Goal: Task Accomplishment & Management: Complete application form

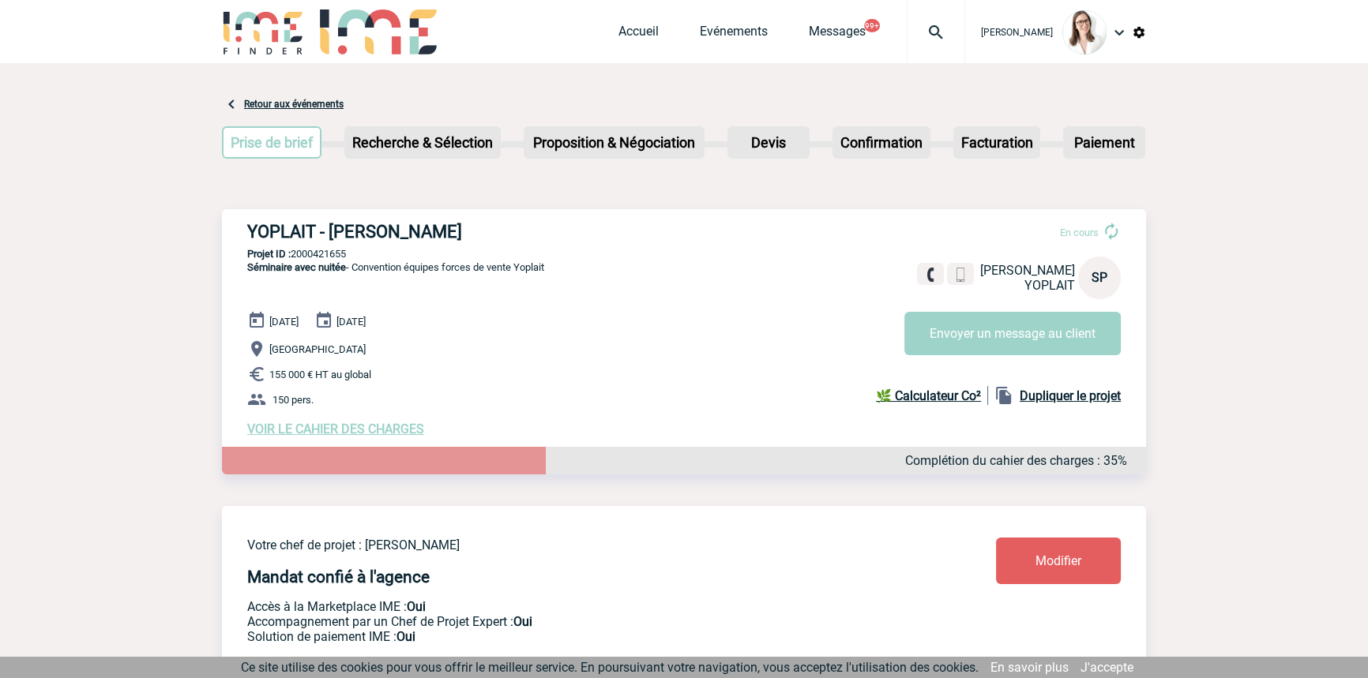
click at [921, 16] on div at bounding box center [935, 31] width 58 height 63
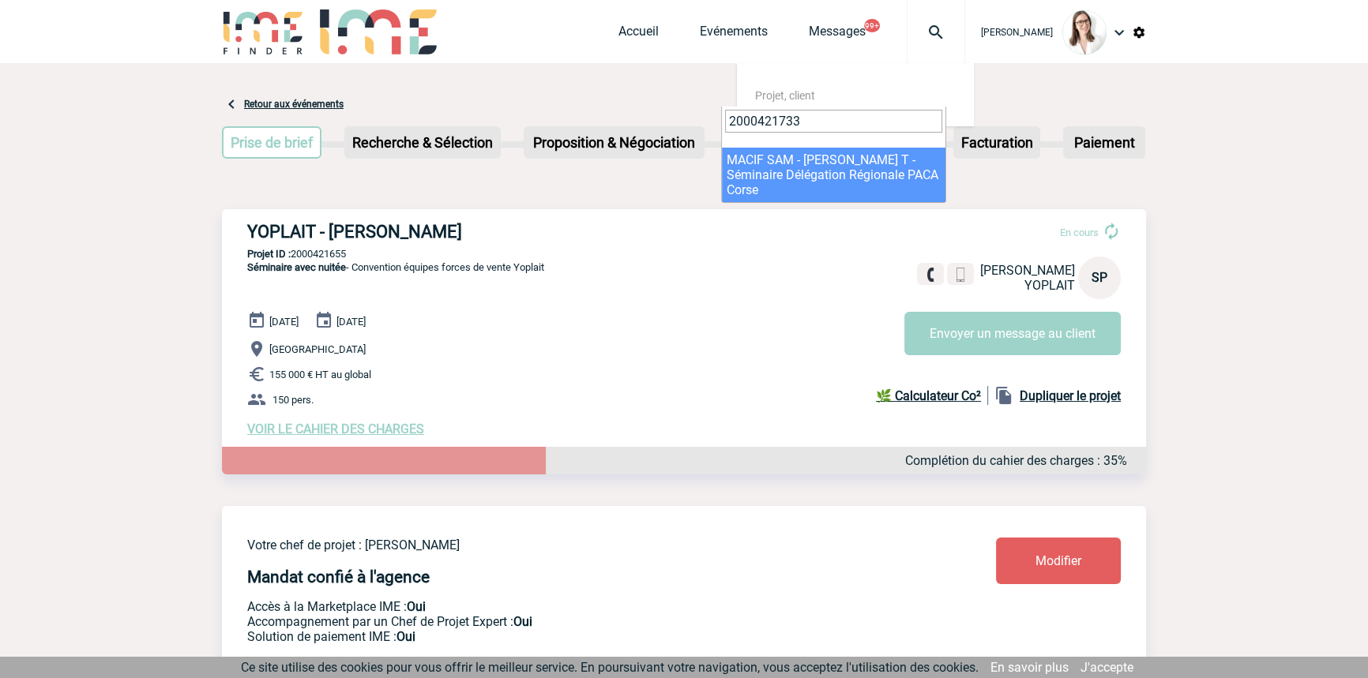
type input "2000421733"
select select "21234"
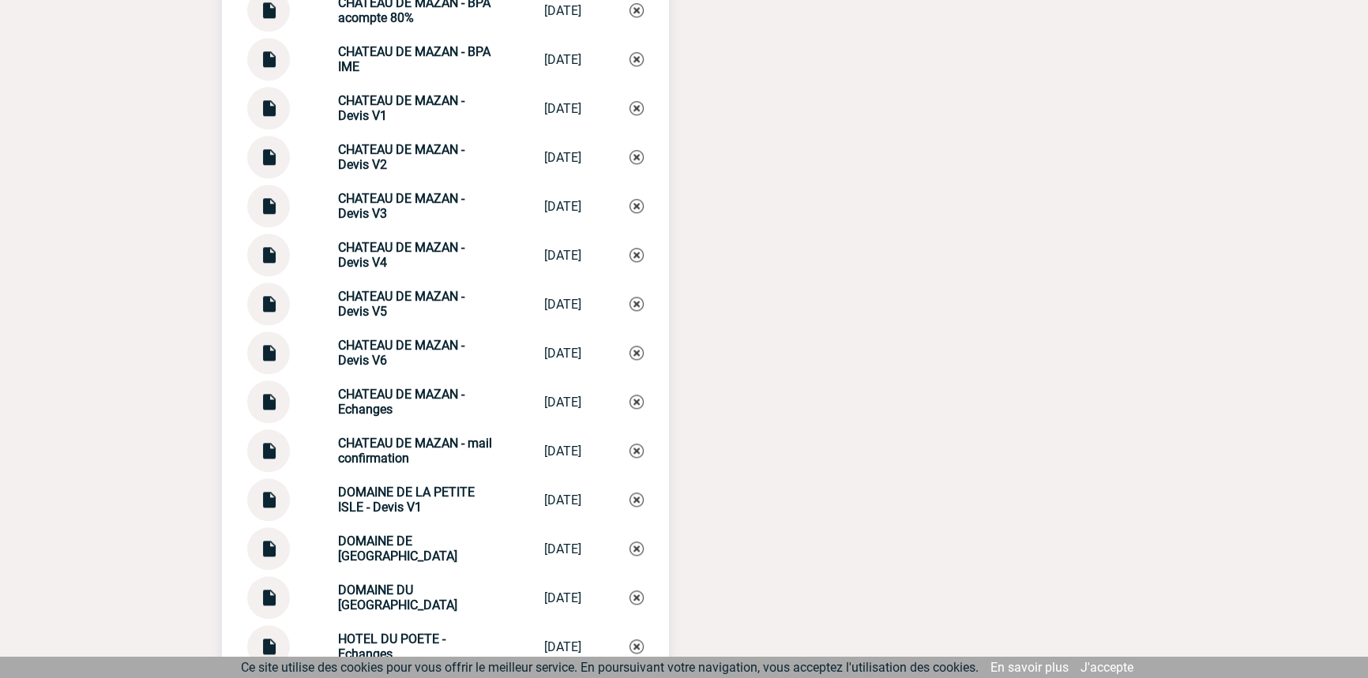
scroll to position [2501, 0]
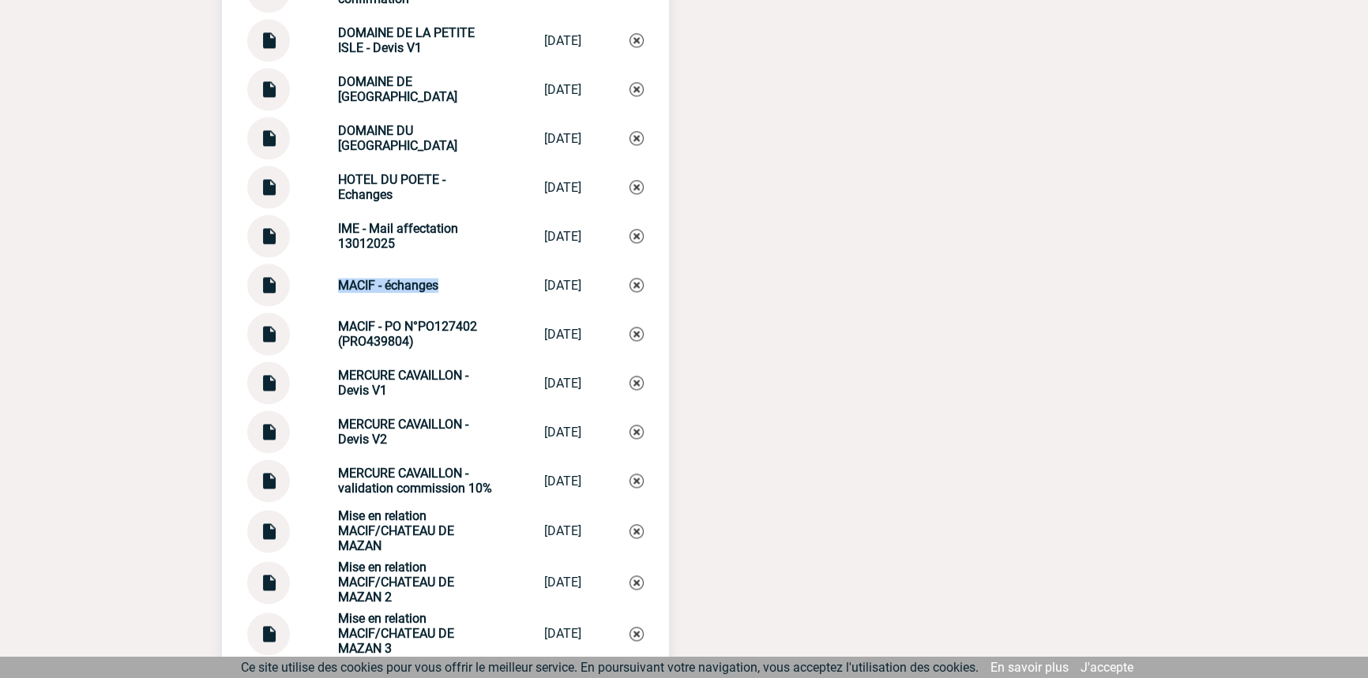
drag, startPoint x: 355, startPoint y: 291, endPoint x: 320, endPoint y: 285, distance: 36.0
click at [321, 285] on div "MACIF - échanges MACIF - échanges [DATE]" at bounding box center [445, 285] width 396 height 43
copy strong "MACIF - échanges"
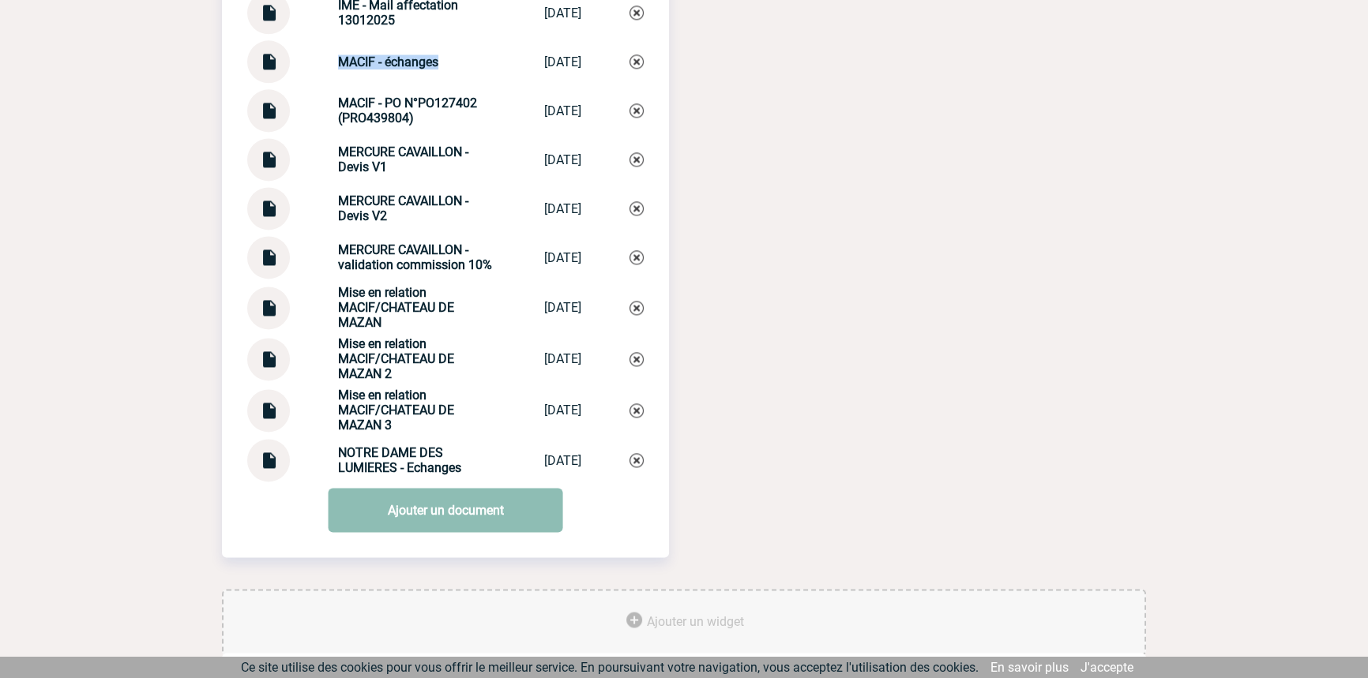
scroll to position [2754, 0]
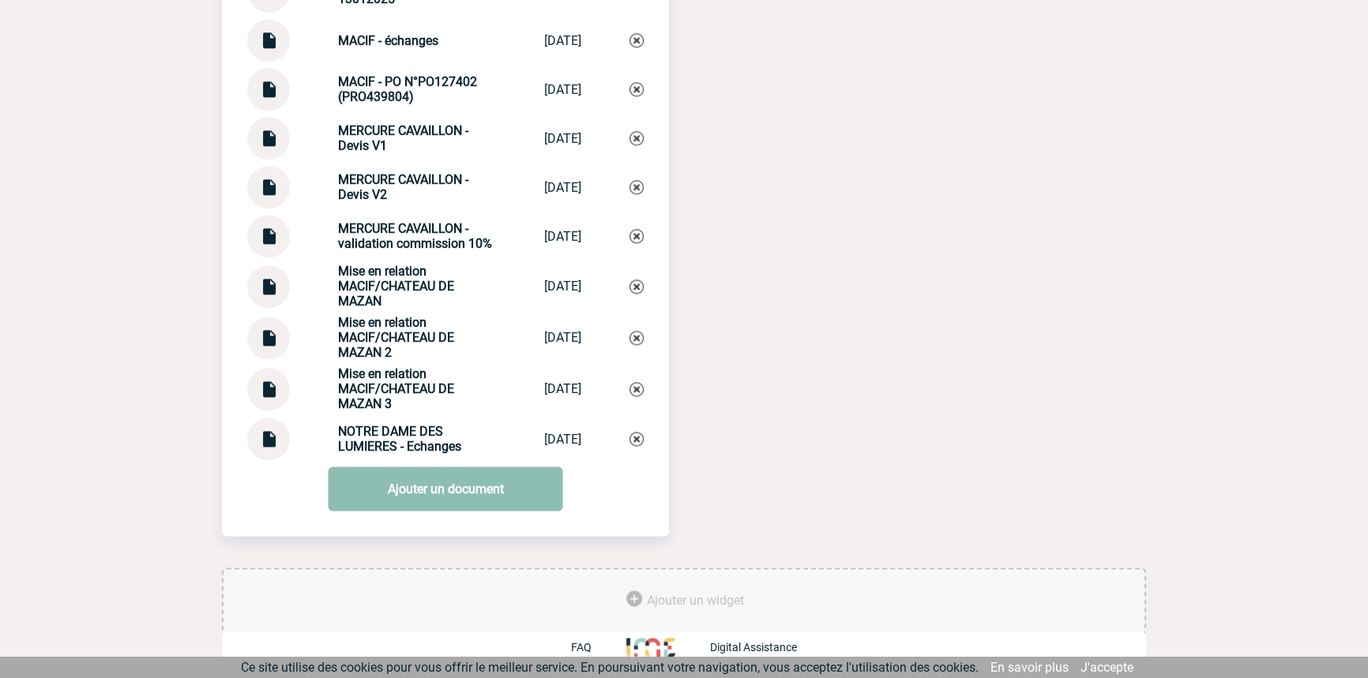
click at [443, 483] on link "Ajouter un document" at bounding box center [445, 489] width 235 height 44
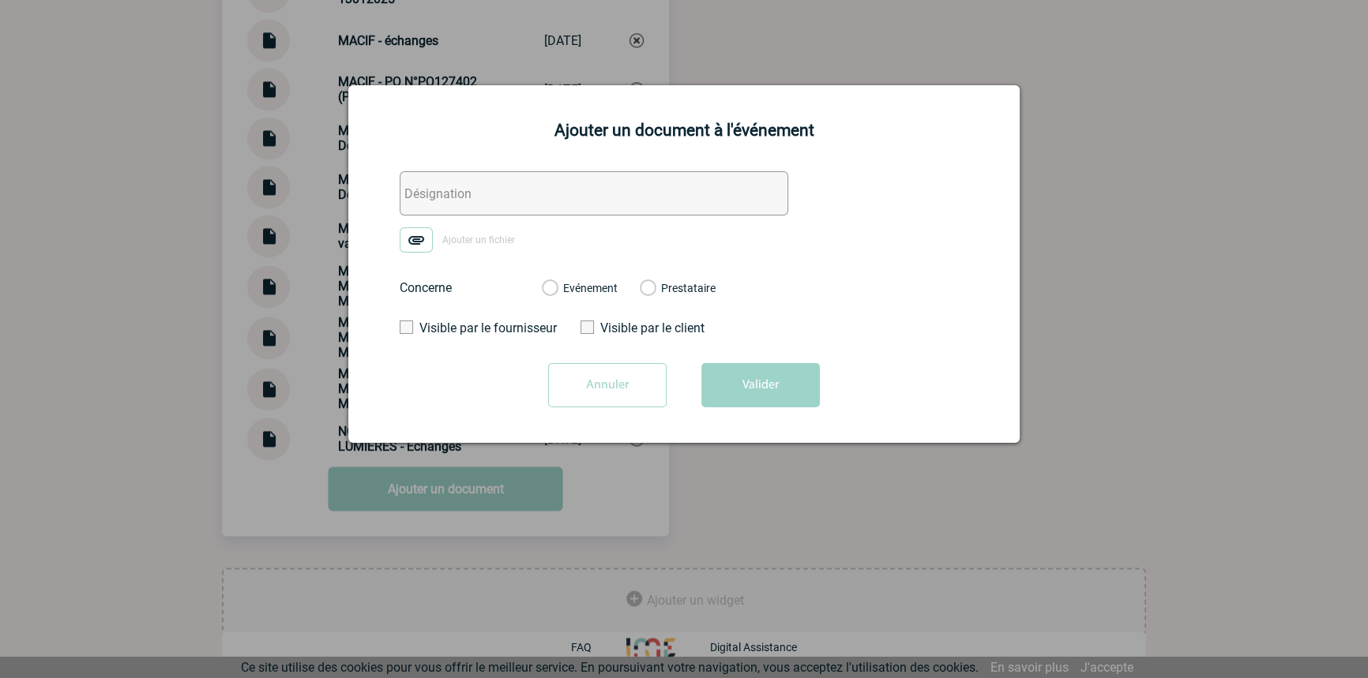
click at [513, 216] on form "Ajouter un fichier Concerne Evénement Prestataire Visible par le fournisseur Vi…" at bounding box center [684, 295] width 632 height 248
click at [516, 208] on input "text" at bounding box center [594, 193] width 388 height 44
paste input "MACIF - échanges"
type input "MACIF - échanges factu"
click at [422, 240] on img at bounding box center [416, 239] width 33 height 25
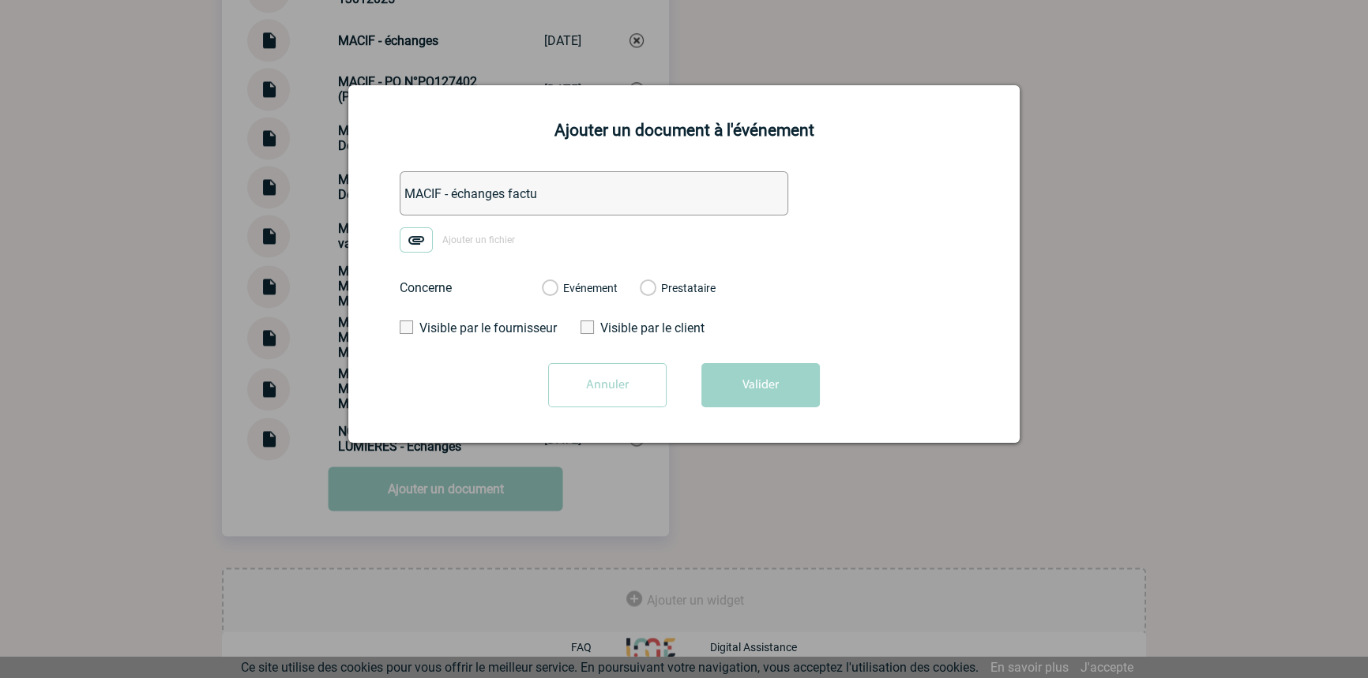
click at [0, 0] on input "Ajouter un fichier" at bounding box center [0, 0] width 0 height 0
click at [557, 284] on label "Evénement" at bounding box center [549, 289] width 15 height 14
click at [0, 0] on input "Evénement" at bounding box center [0, 0] width 0 height 0
drag, startPoint x: 578, startPoint y: 287, endPoint x: 588, endPoint y: 296, distance: 13.4
click at [557, 288] on label "Evénement" at bounding box center [549, 289] width 15 height 14
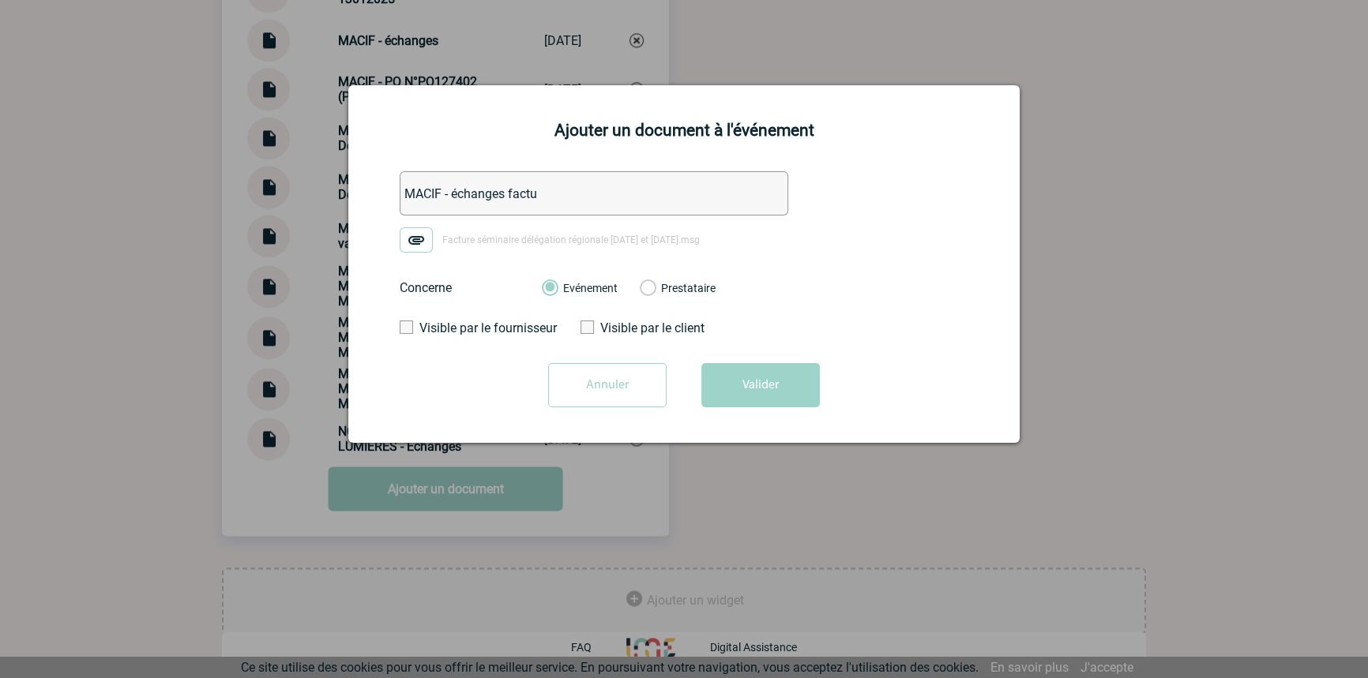
click at [0, 0] on input "Evénement" at bounding box center [0, 0] width 0 height 0
click at [752, 396] on button "Valider" at bounding box center [760, 385] width 118 height 44
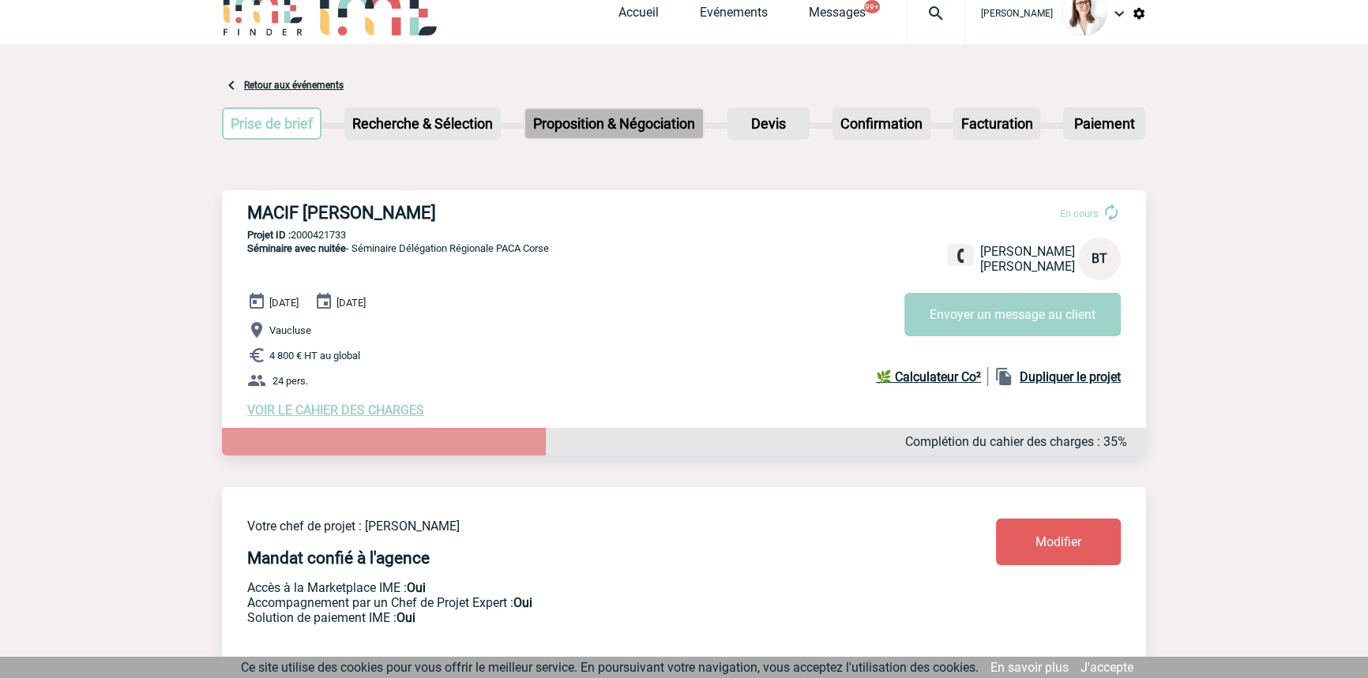
scroll to position [0, 0]
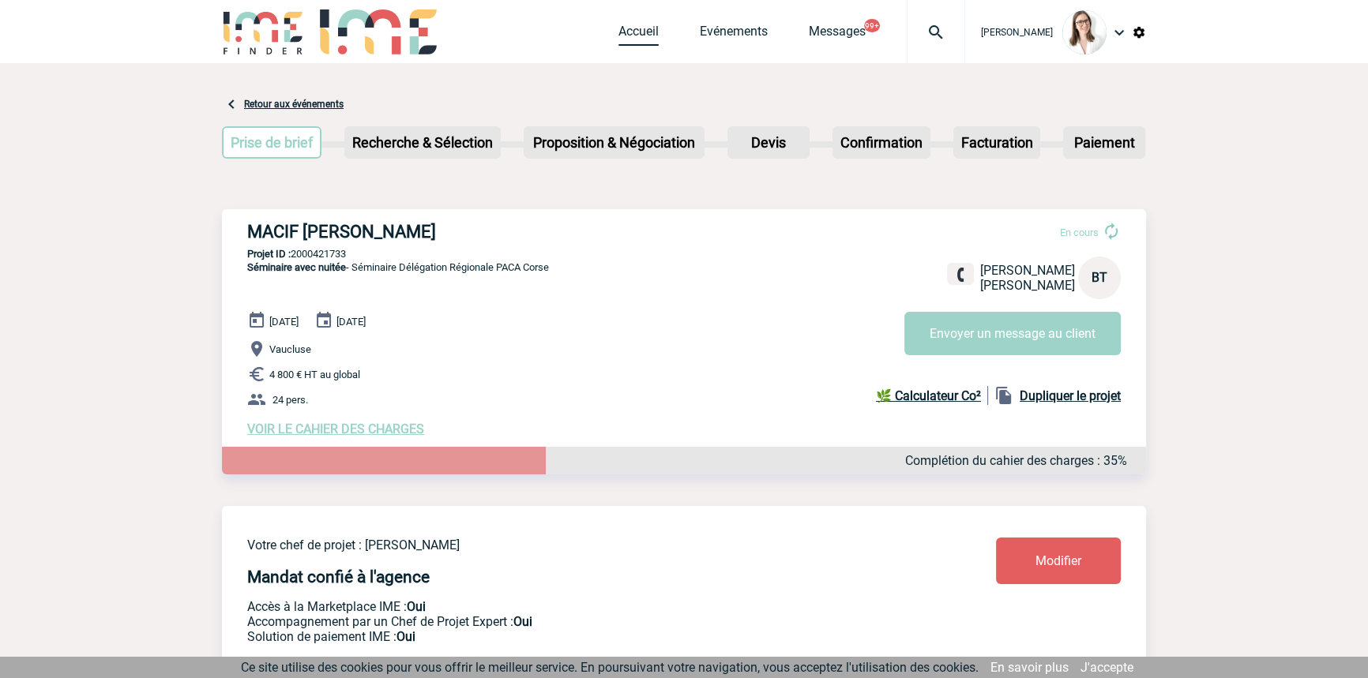
click at [618, 24] on link "Accueil" at bounding box center [638, 35] width 40 height 22
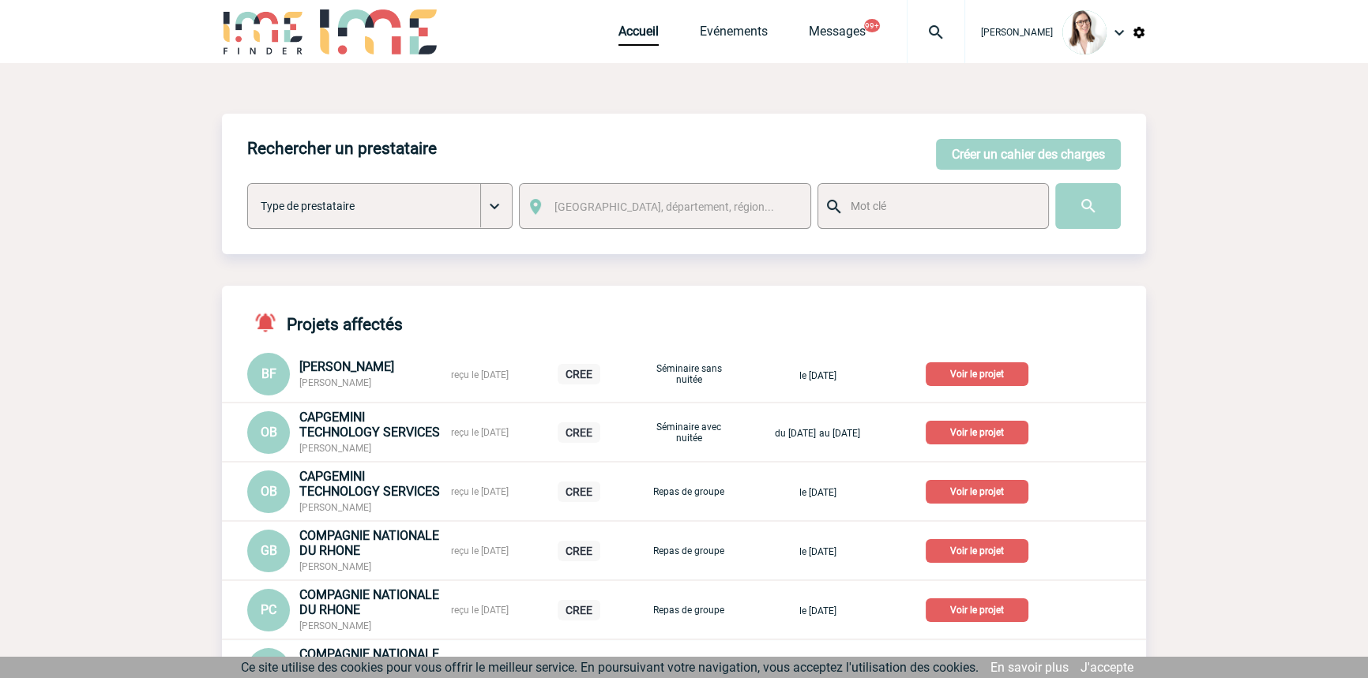
click at [917, 152] on div "Rechercher un prestataire [PERSON_NAME] un cahier des charges [PERSON_NAME] un …" at bounding box center [684, 184] width 924 height 141
click at [936, 152] on button "Créer un cahier des charges" at bounding box center [1028, 154] width 185 height 31
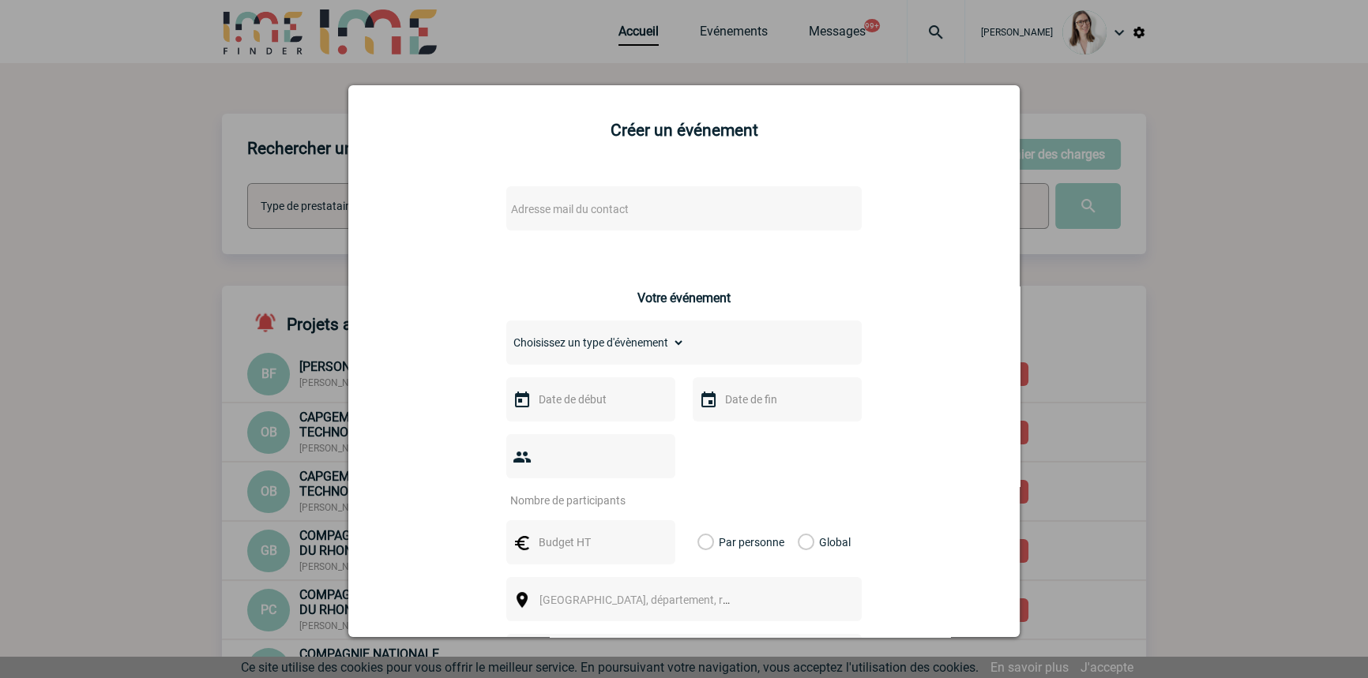
click at [722, 203] on span "Adresse mail du contact" at bounding box center [643, 209] width 276 height 22
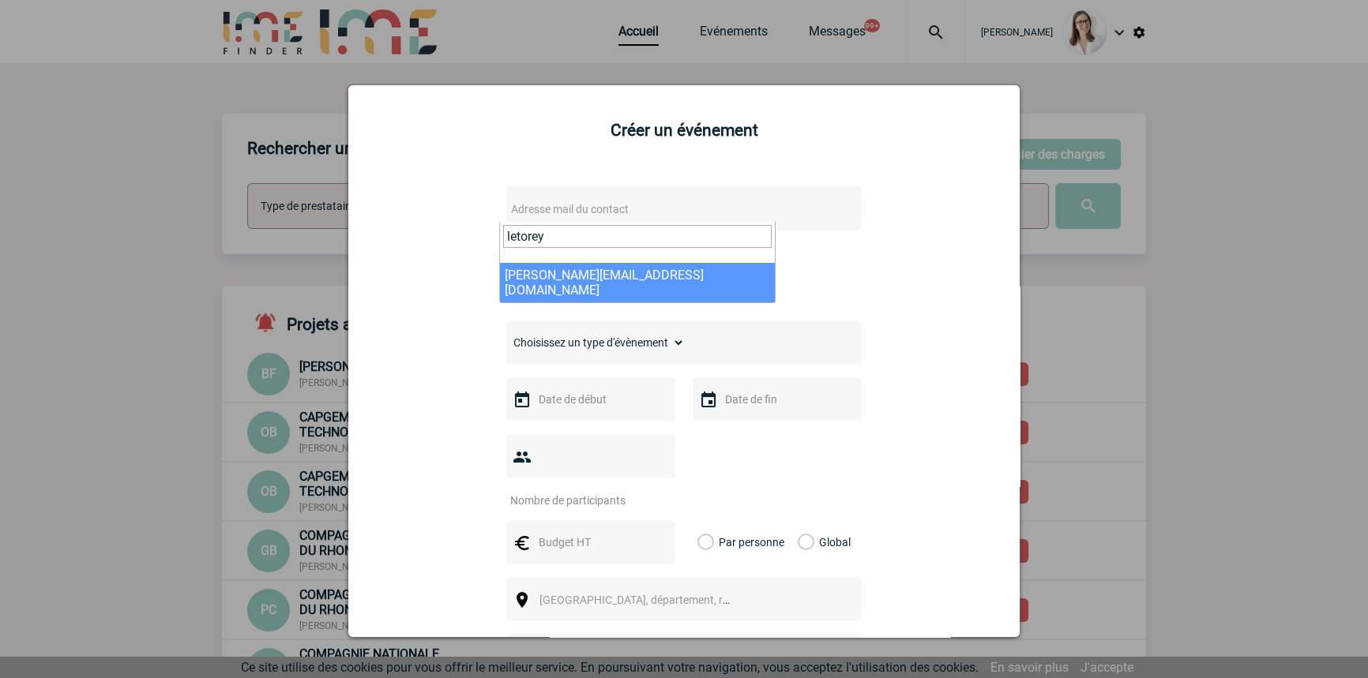
type input "letorey"
select select "103723"
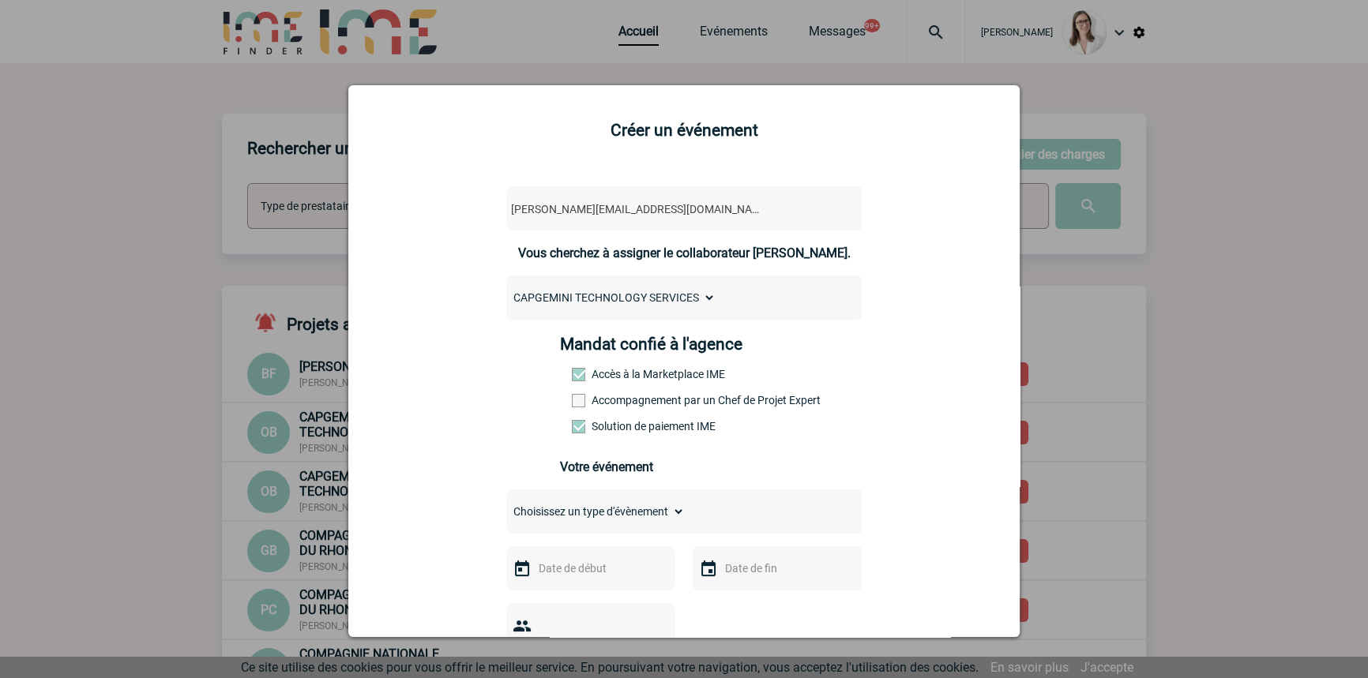
click at [617, 412] on div "Mandat confié à l'agence Accès à la Marketplace IME Accompagnement par un Chef …" at bounding box center [684, 390] width 249 height 110
click at [632, 402] on label "Accompagnement par un Chef de Projet Expert" at bounding box center [606, 400] width 69 height 13
click at [0, 0] on input "Accompagnement par un Chef de Projet Expert" at bounding box center [0, 0] width 0 height 0
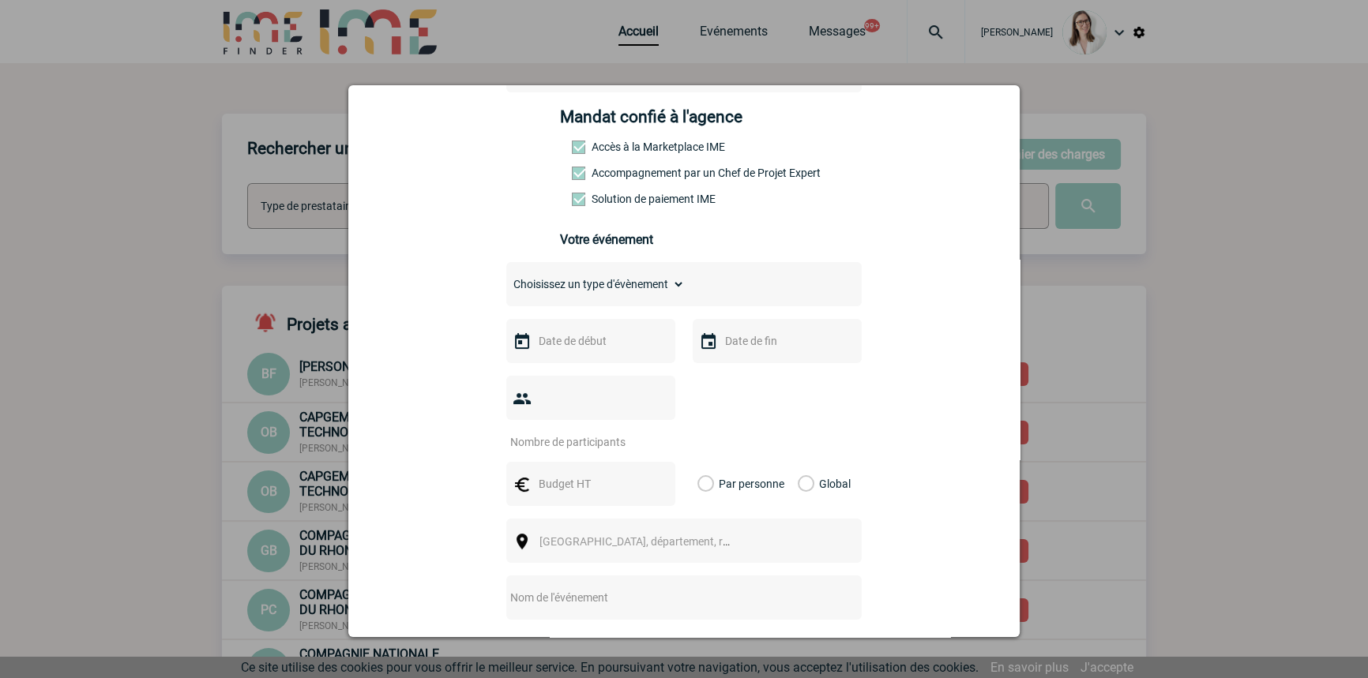
scroll to position [238, 0]
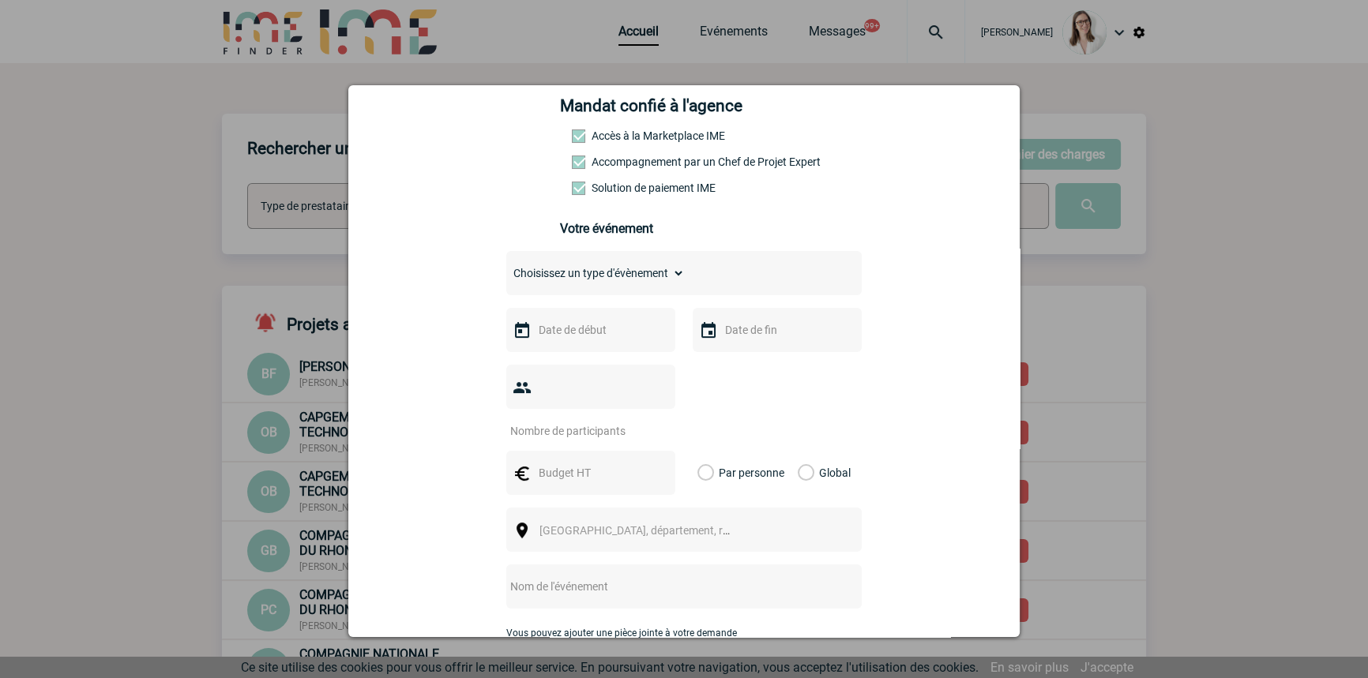
click at [605, 278] on select "Choisissez un type d'évènement Séminaire avec nuitée Séminaire sans nuitée Repa…" at bounding box center [595, 273] width 178 height 22
click at [506, 267] on select "Choisissez un type d'évènement Séminaire avec nuitée Séminaire sans nuitée Repa…" at bounding box center [595, 273] width 178 height 22
click at [593, 326] on input "text" at bounding box center [589, 330] width 109 height 21
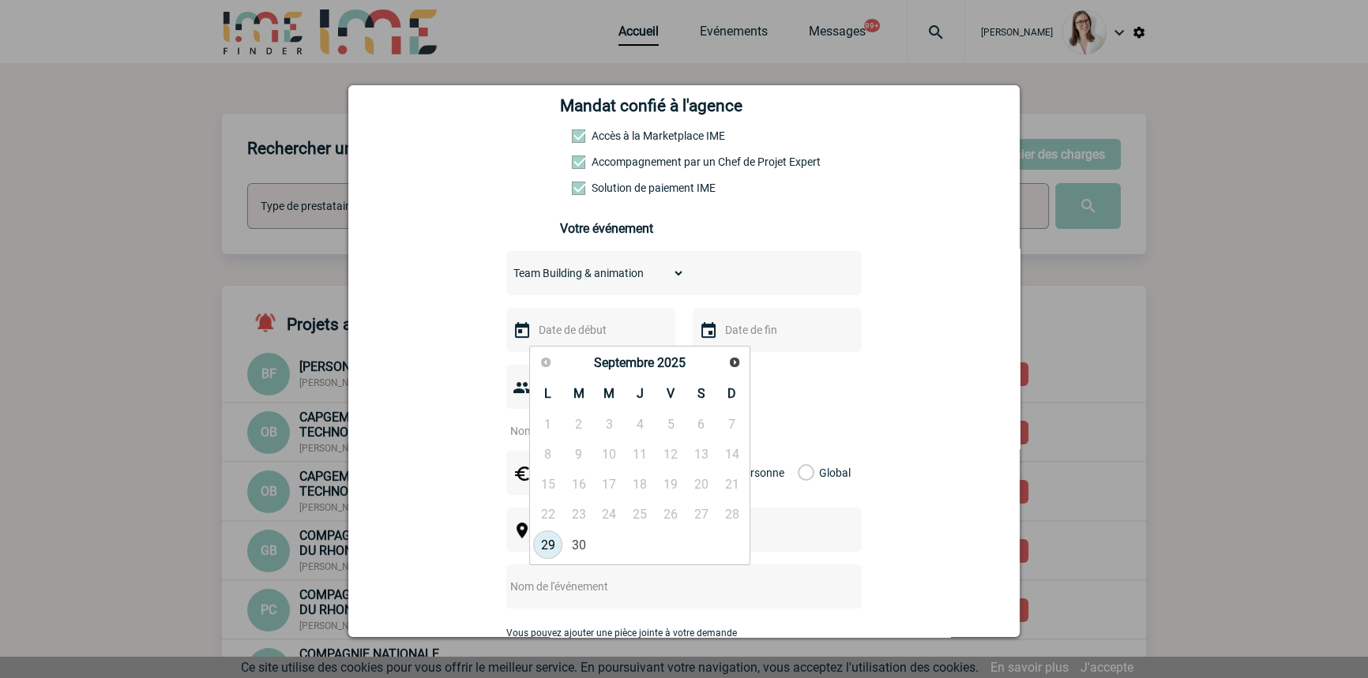
click at [608, 278] on select "Choisissez un type d'évènement Séminaire avec nuitée Séminaire sans nuitée Repa…" at bounding box center [595, 273] width 178 height 22
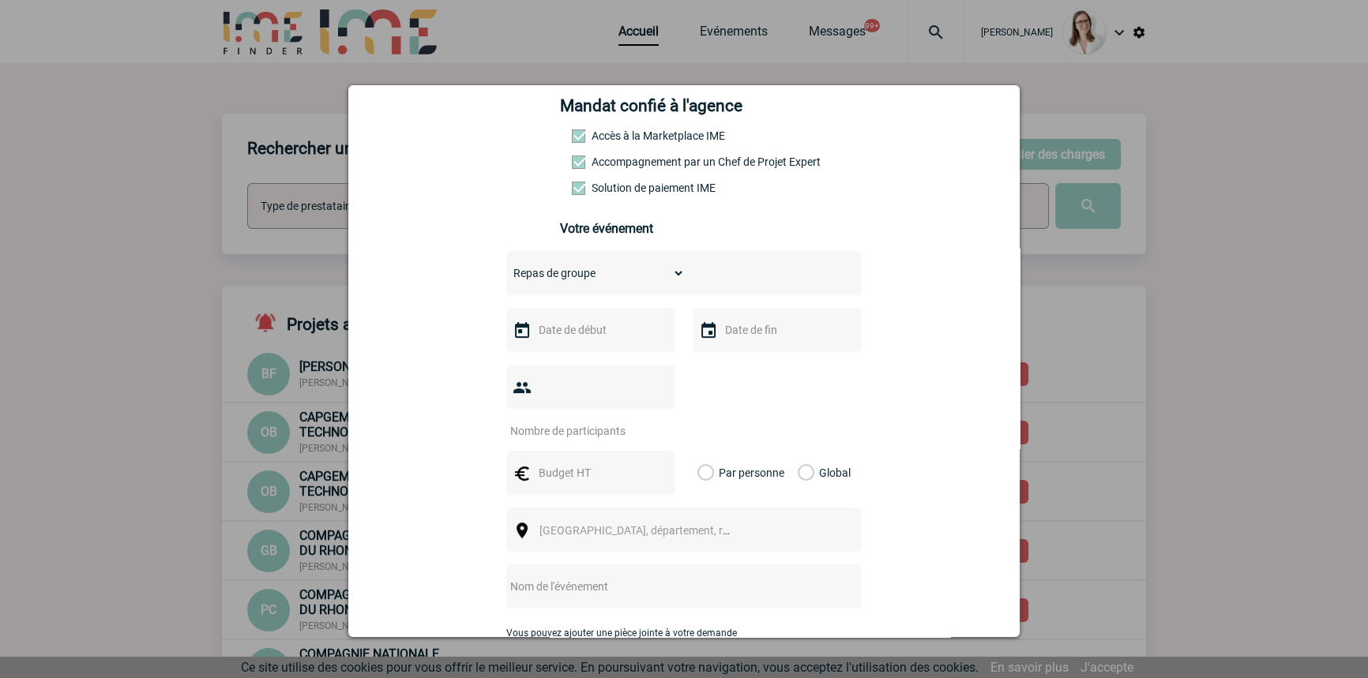
click at [506, 267] on select "Choisissez un type d'évènement Séminaire avec nuitée Séminaire sans nuitée Repa…" at bounding box center [595, 273] width 178 height 22
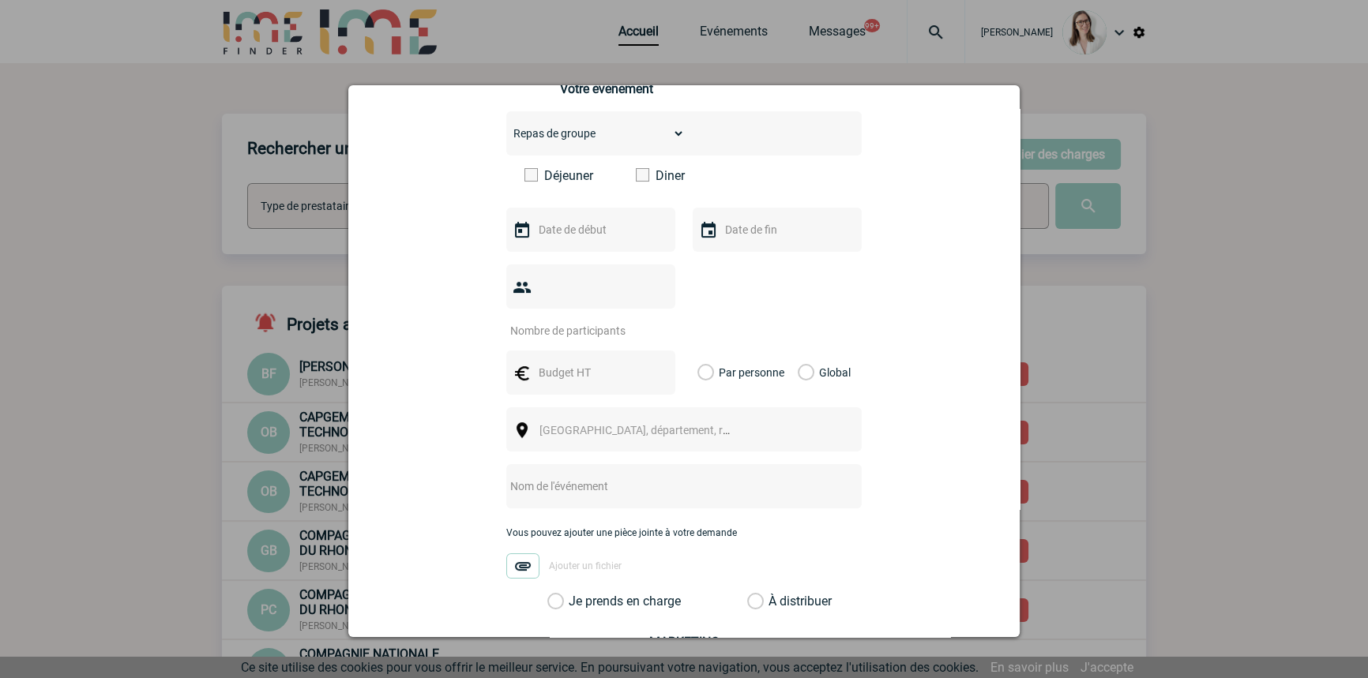
scroll to position [79, 0]
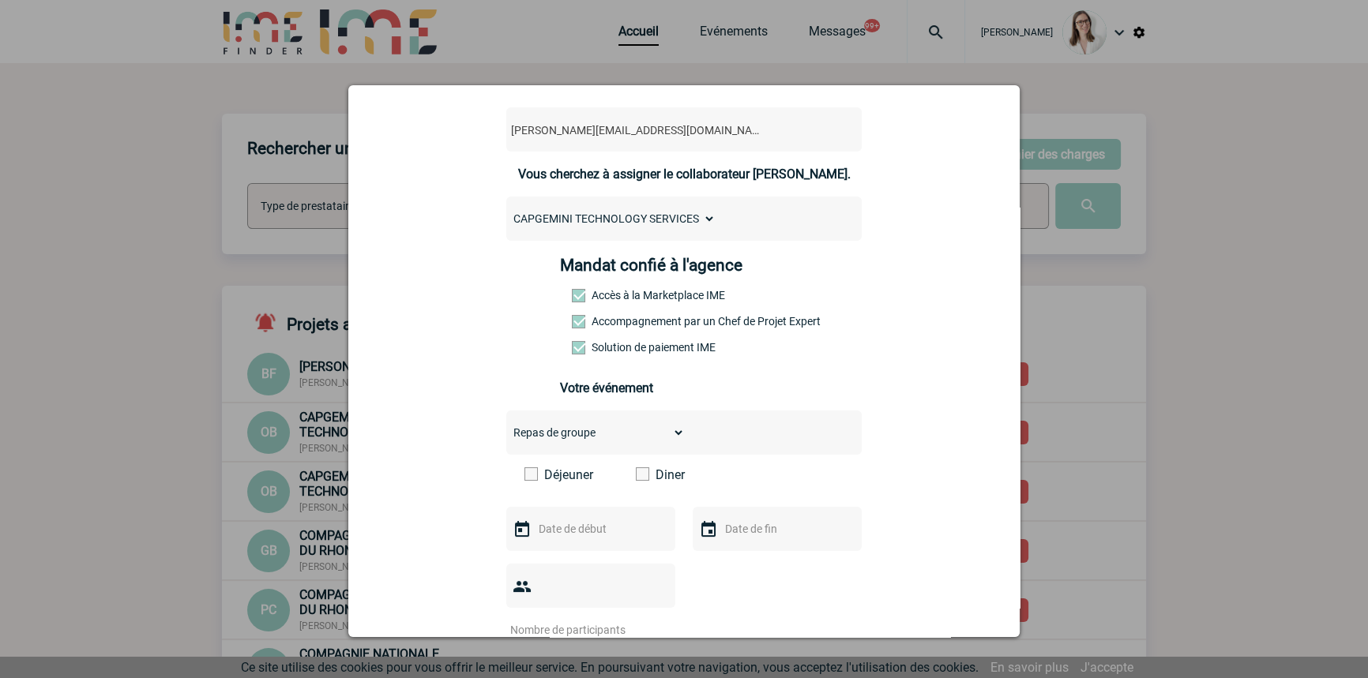
click at [580, 444] on select "Choisissez un type d'évènement Séminaire avec nuitée Séminaire sans nuitée Repa…" at bounding box center [595, 433] width 178 height 22
select select "4"
click at [506, 426] on select "Choisissez un type d'évènement Séminaire avec nuitée Séminaire sans nuitée Repa…" at bounding box center [595, 433] width 178 height 22
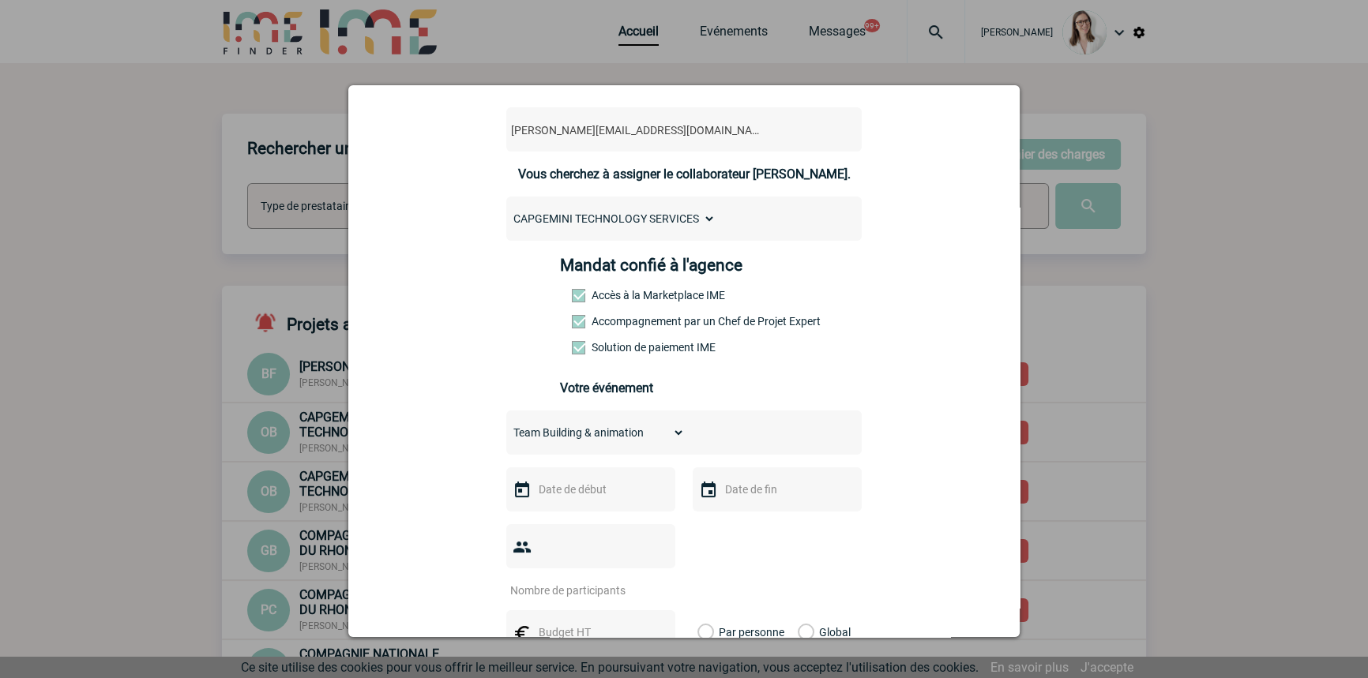
click at [614, 494] on input "text" at bounding box center [589, 489] width 109 height 21
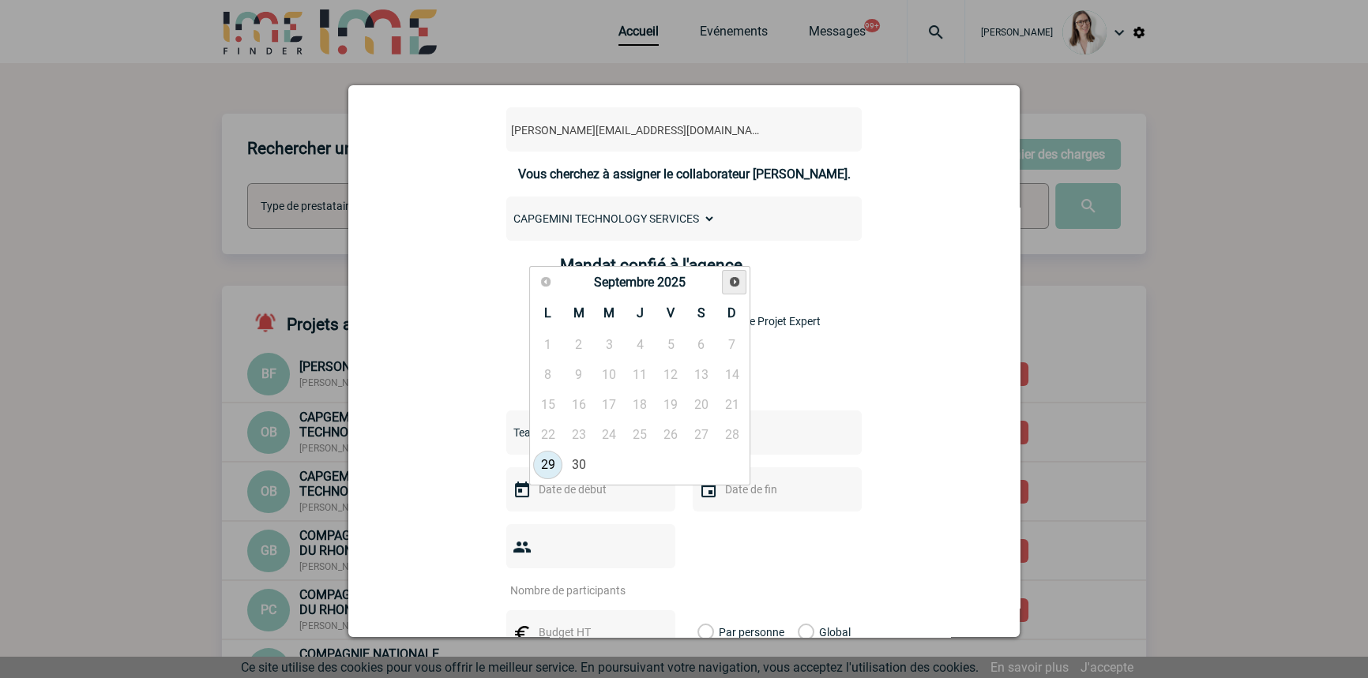
click at [741, 283] on link "Suivant" at bounding box center [734, 282] width 24 height 24
click at [733, 285] on span "Suivant" at bounding box center [734, 282] width 13 height 13
click at [639, 403] on link "13" at bounding box center [639, 405] width 29 height 28
type input "[DATE]"
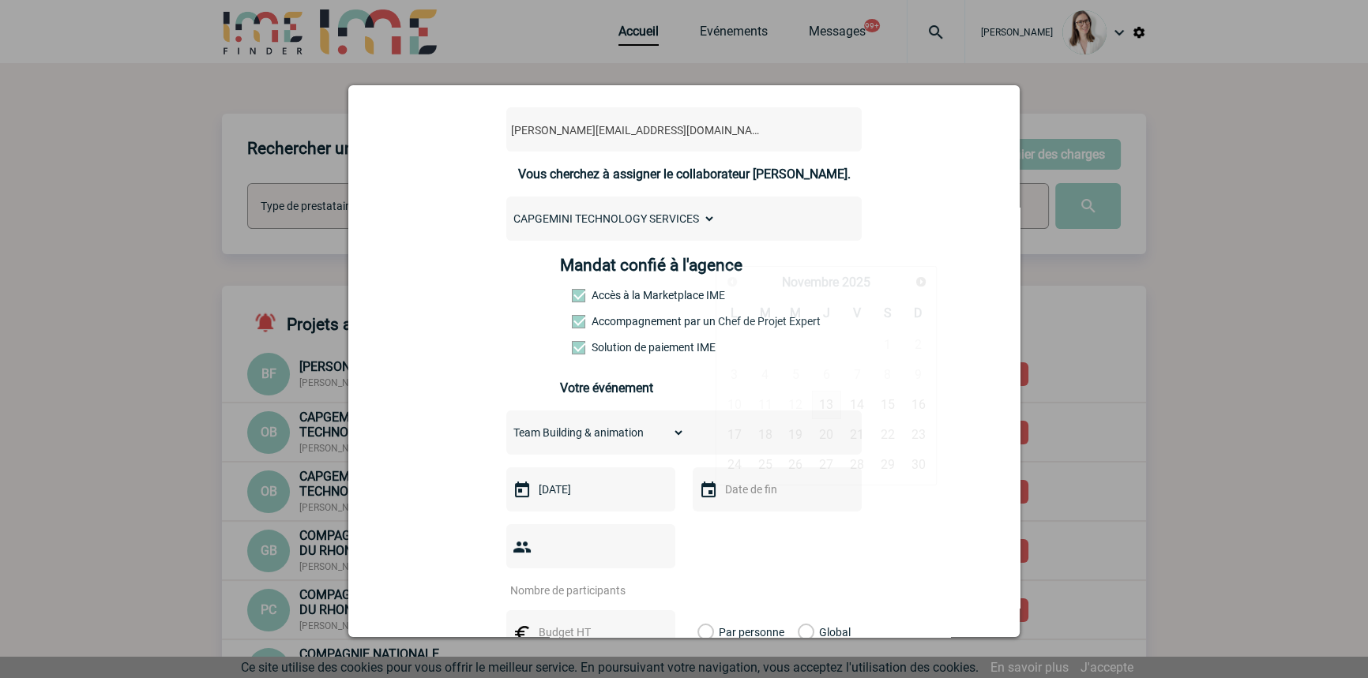
click at [750, 497] on input "text" at bounding box center [775, 489] width 109 height 21
click at [857, 410] on link "14" at bounding box center [856, 405] width 29 height 28
type input "[DATE]"
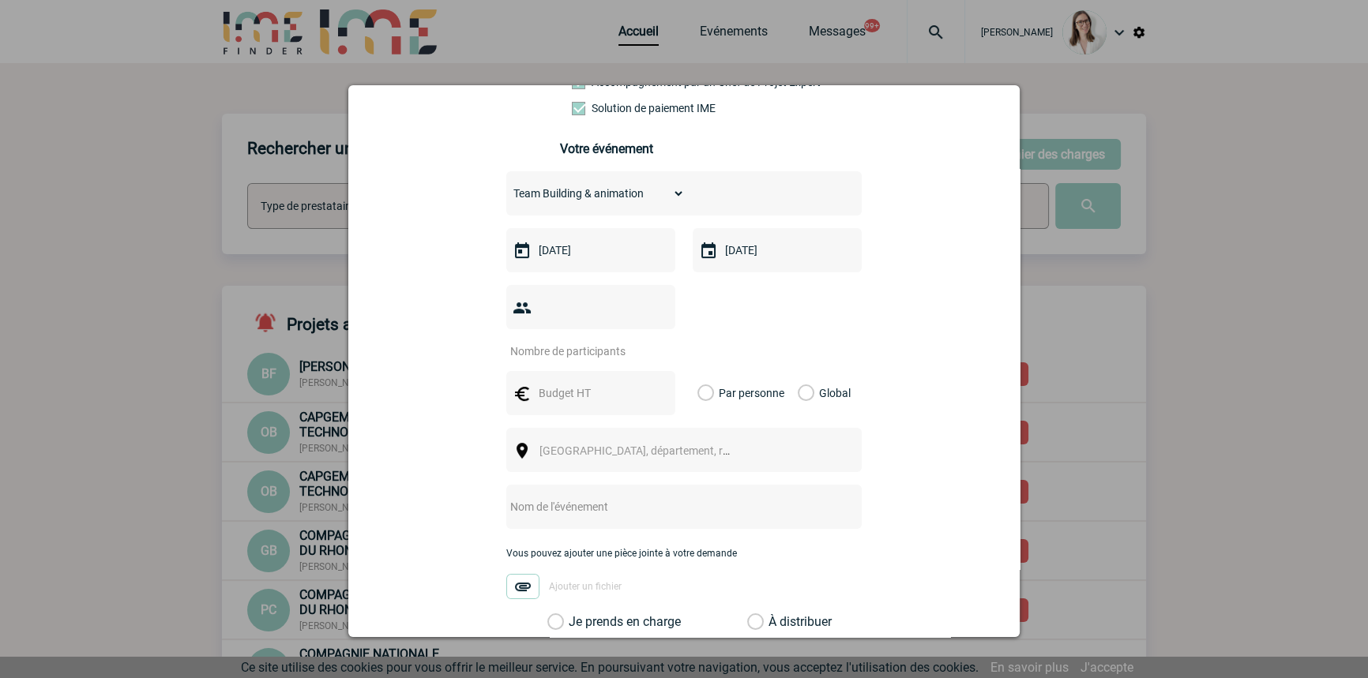
click at [567, 341] on input "number" at bounding box center [580, 351] width 148 height 21
type input "30"
click at [565, 380] on div at bounding box center [590, 393] width 169 height 44
click at [572, 383] on input "text" at bounding box center [589, 393] width 109 height 21
type input "4000"
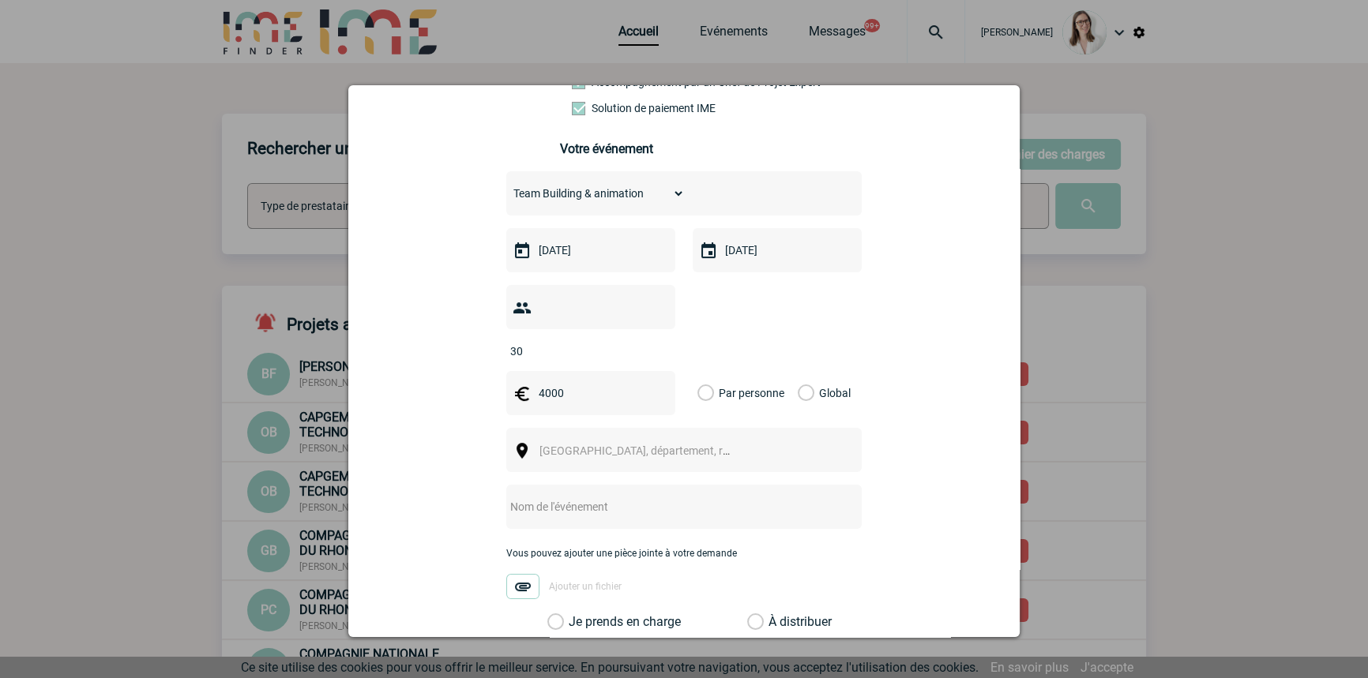
drag, startPoint x: 799, startPoint y: 373, endPoint x: 790, endPoint y: 381, distance: 12.3
click at [799, 373] on label "Global" at bounding box center [802, 393] width 10 height 44
click at [0, 0] on input "Global" at bounding box center [0, 0] width 0 height 0
click at [625, 440] on span "[GEOGRAPHIC_DATA], département, région..." at bounding box center [641, 451] width 217 height 22
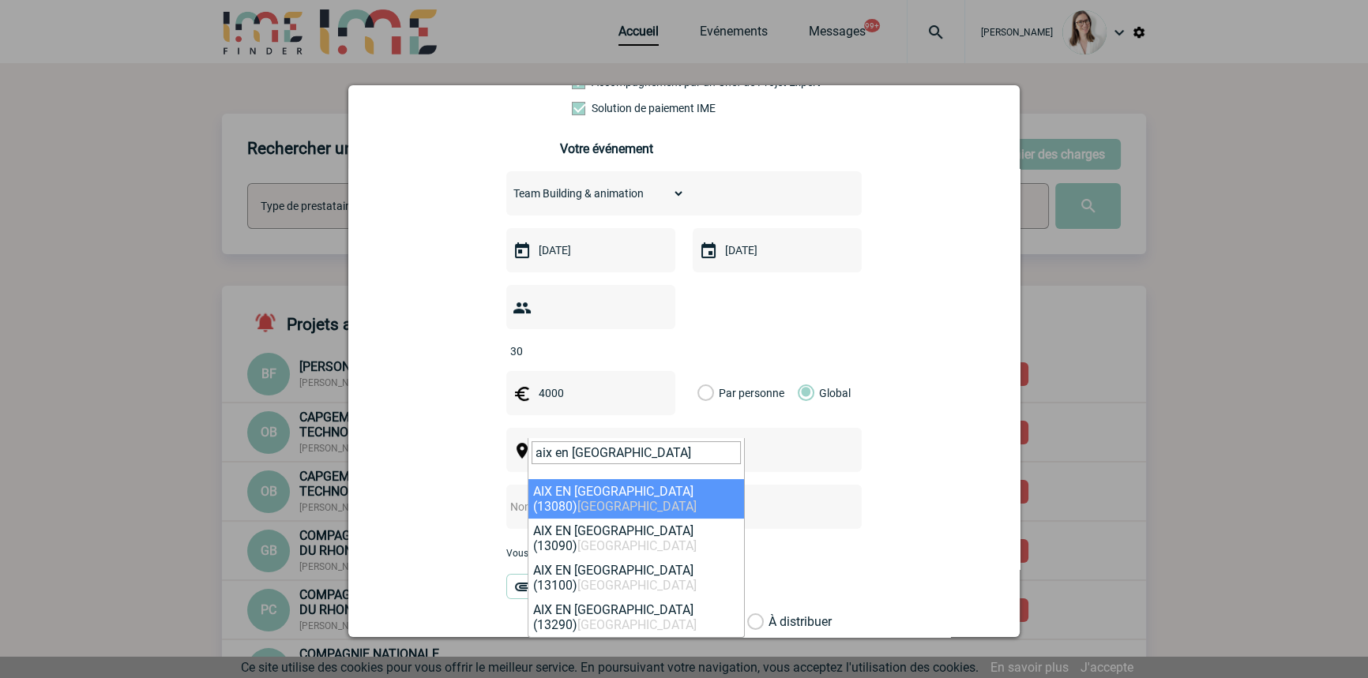
type input "aix en [GEOGRAPHIC_DATA]"
select select "7194"
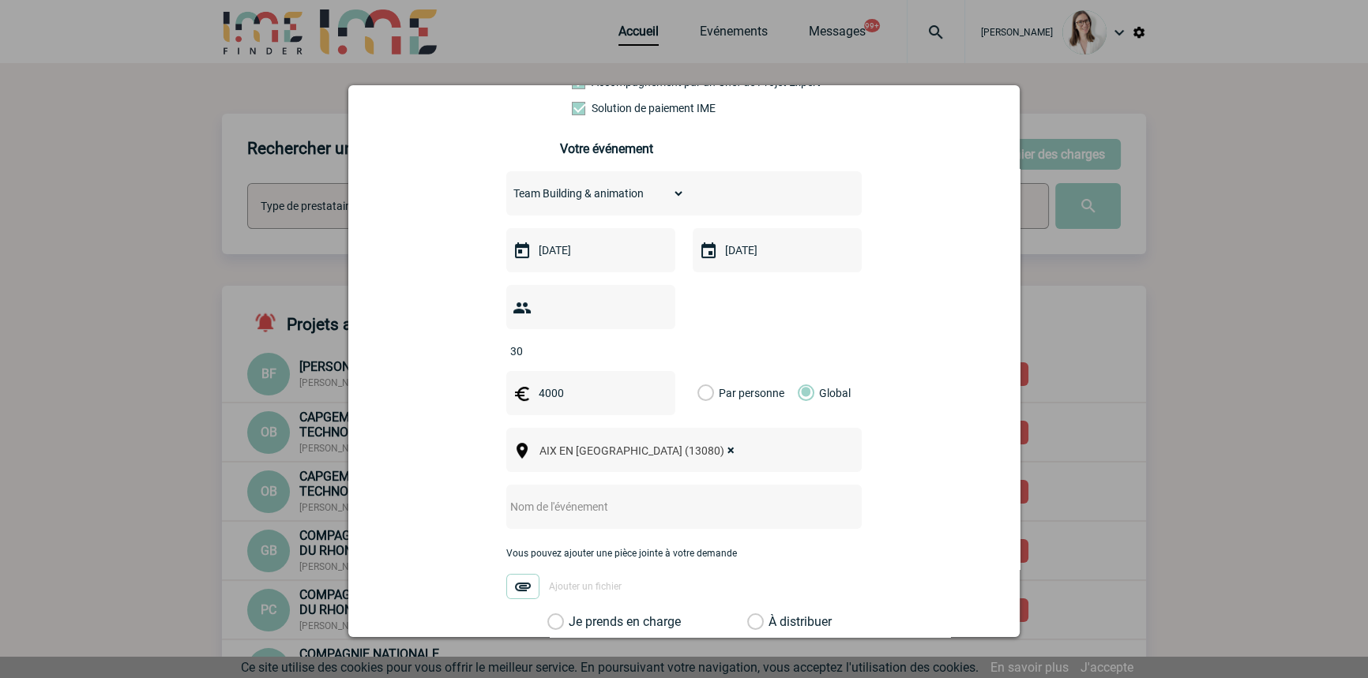
click at [606, 497] on input "text" at bounding box center [662, 507] width 313 height 21
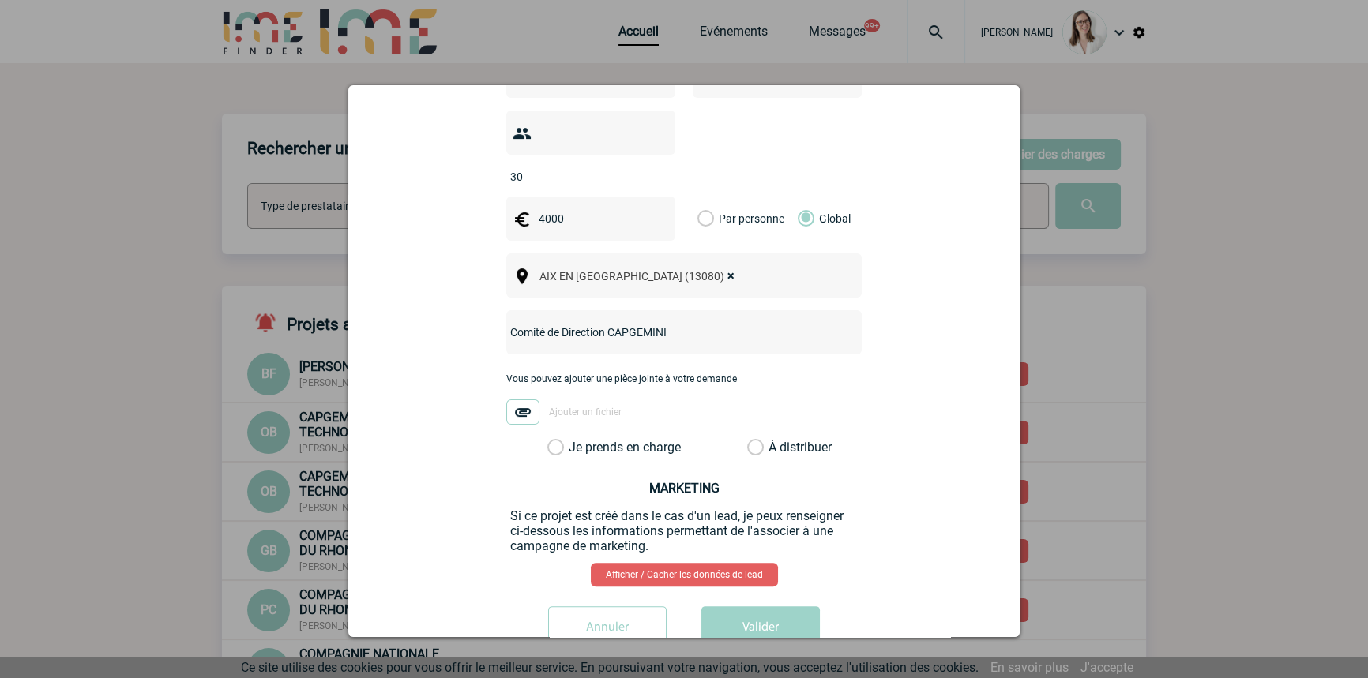
scroll to position [518, 0]
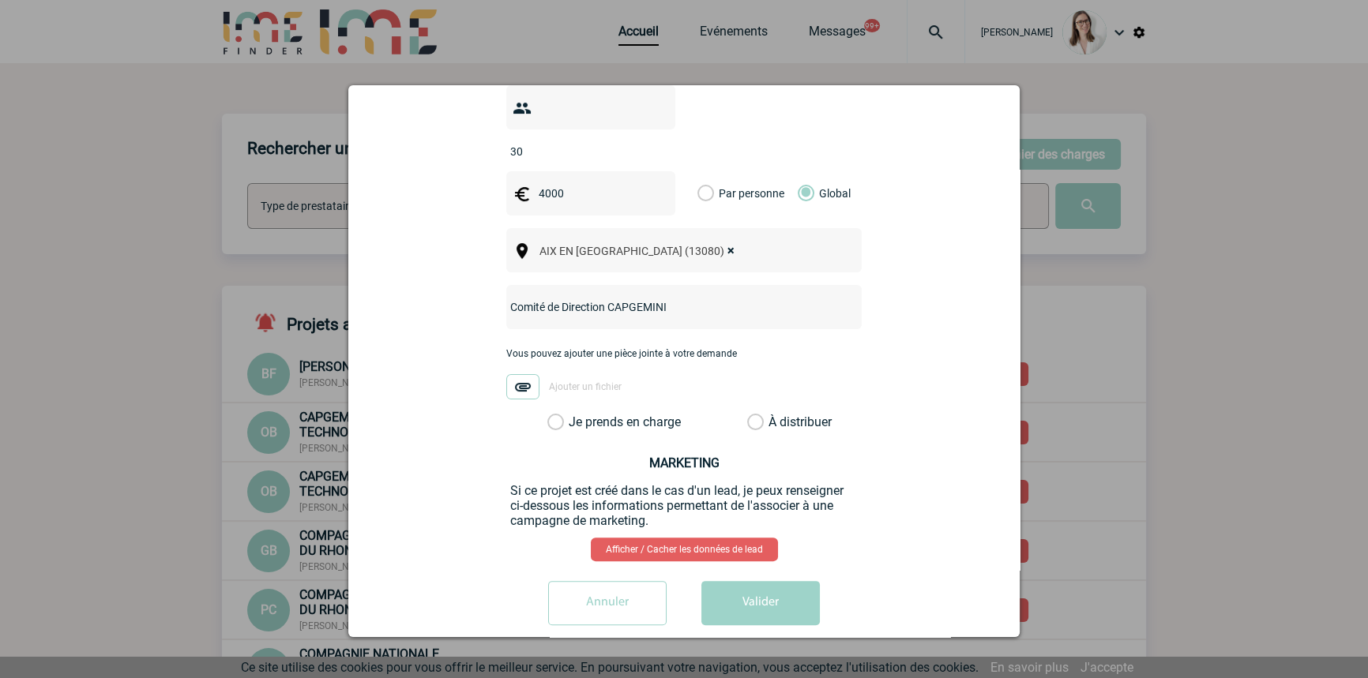
type input "Comité de Direction CAPGEMINI"
click at [574, 415] on label "Je prends en charge" at bounding box center [560, 423] width 27 height 16
click at [0, 0] on input "Je prends en charge" at bounding box center [0, 0] width 0 height 0
click at [749, 591] on button "Valider" at bounding box center [760, 603] width 118 height 44
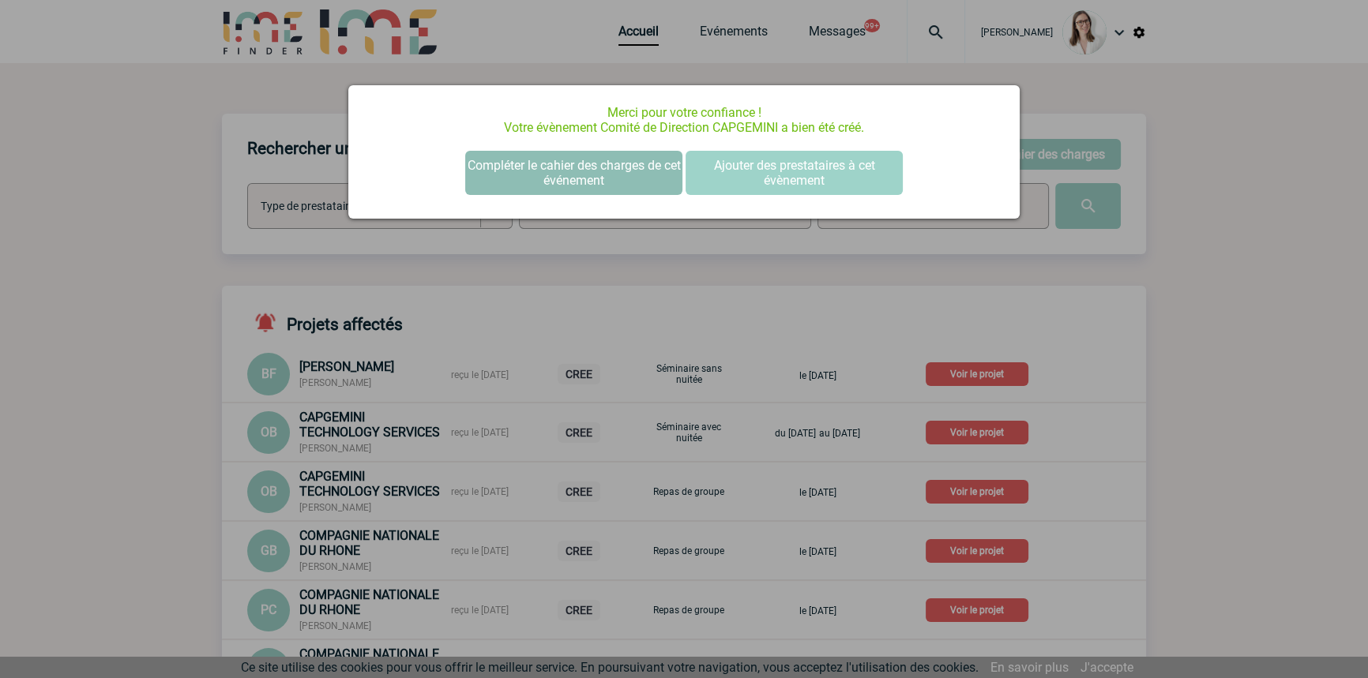
click at [612, 179] on button "Compléter le cahier des charges de cet événement" at bounding box center [573, 173] width 217 height 44
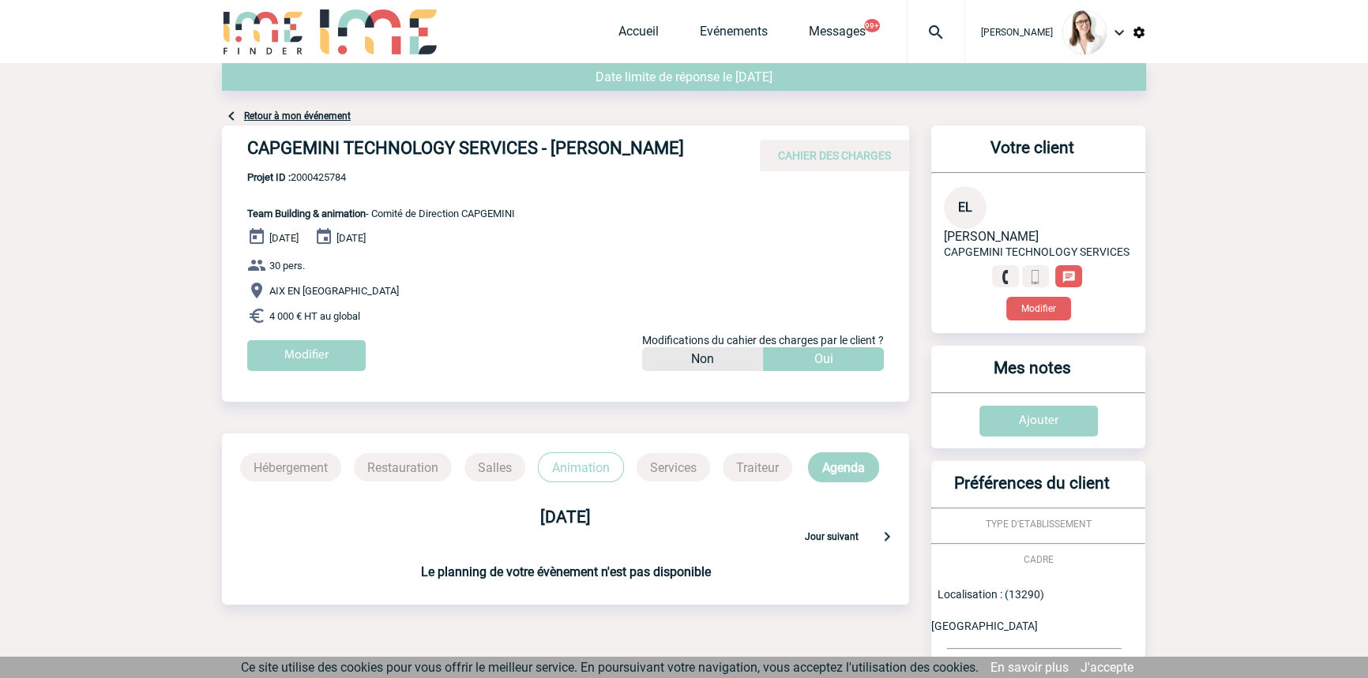
click at [318, 178] on span "Projet ID : 2000425784" at bounding box center [381, 177] width 268 height 12
copy span "2000425784"
